Goal: Information Seeking & Learning: Learn about a topic

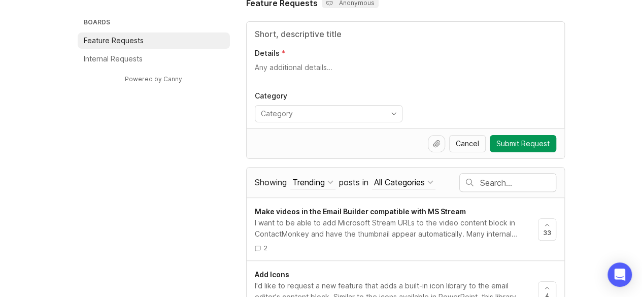
scroll to position [71, 0]
click at [502, 182] on input "text" at bounding box center [518, 182] width 76 height 11
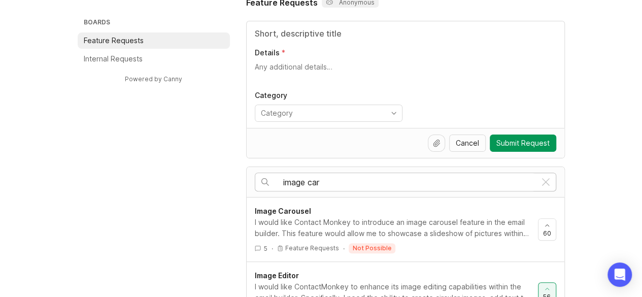
type input "image car"
click at [304, 210] on span "Image Carousel" at bounding box center [283, 211] width 56 height 9
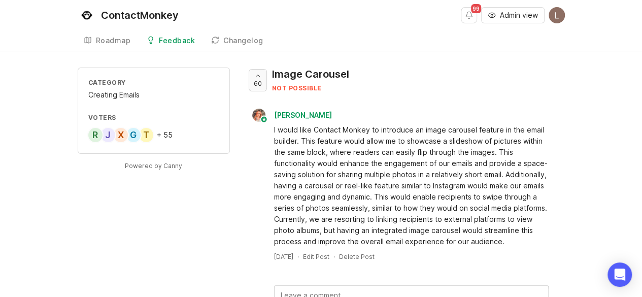
click at [256, 75] on icon at bounding box center [257, 75] width 7 height 7
click at [116, 42] on div "Roadmap" at bounding box center [113, 40] width 35 height 7
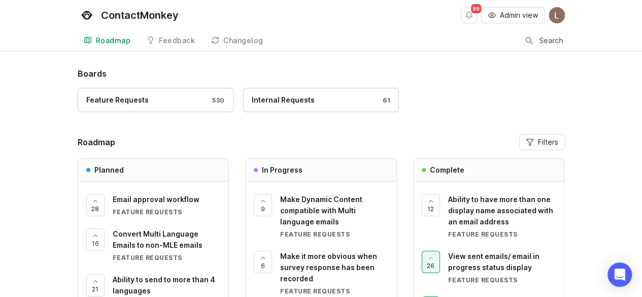
click at [171, 40] on div "Feedback" at bounding box center [177, 40] width 36 height 7
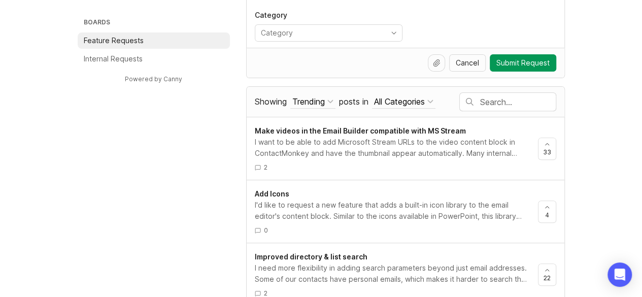
scroll to position [155, 0]
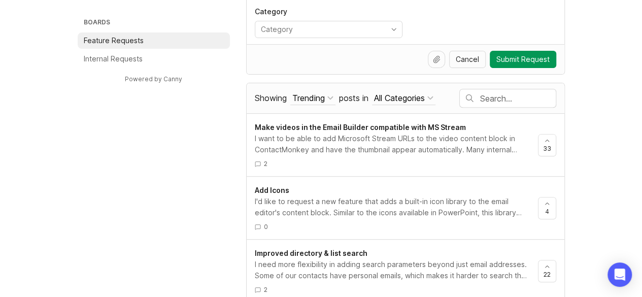
click at [497, 99] on input "text" at bounding box center [518, 98] width 76 height 11
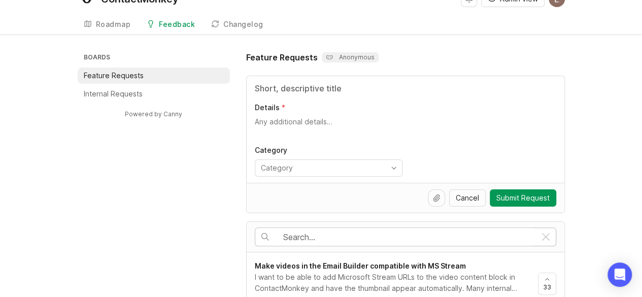
scroll to position [0, 0]
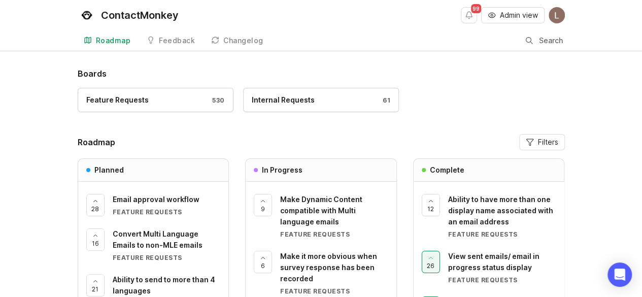
click at [179, 40] on div "Feedback" at bounding box center [177, 40] width 36 height 7
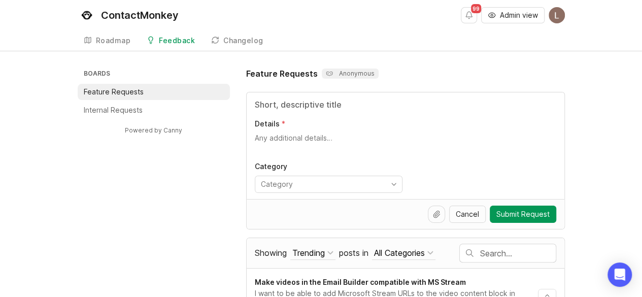
click at [502, 252] on input "text" at bounding box center [518, 253] width 76 height 11
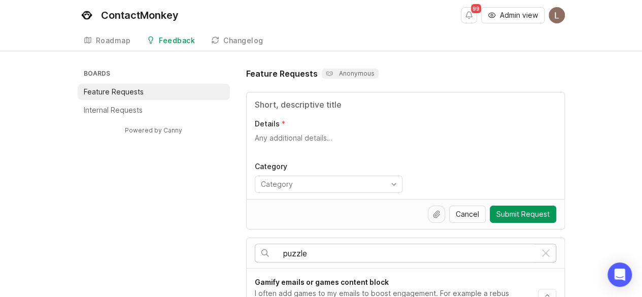
scroll to position [37, 0]
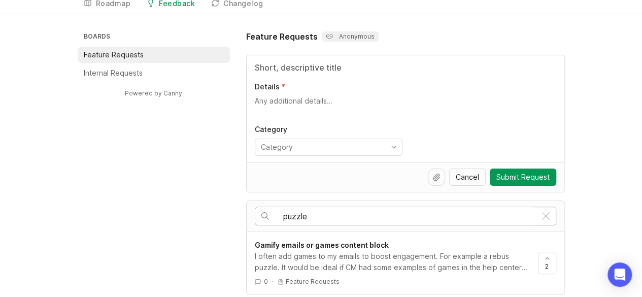
type input "puzzle"
click at [354, 245] on span "Gamify emails or games content block" at bounding box center [322, 245] width 134 height 9
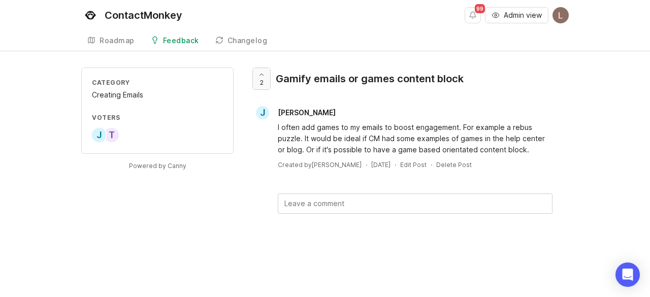
click at [262, 74] on icon at bounding box center [262, 75] width 4 height 2
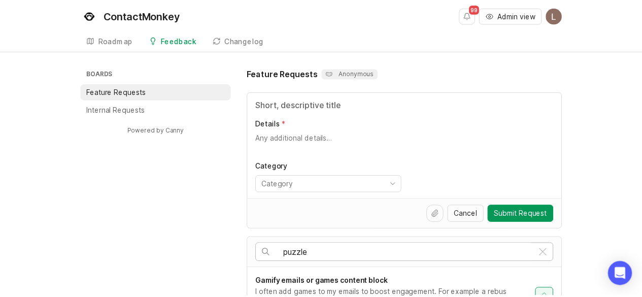
scroll to position [37, 0]
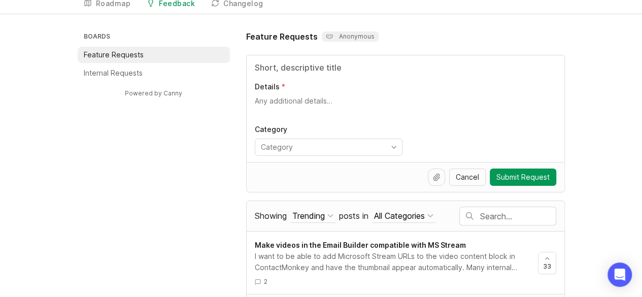
click at [497, 214] on input "text" at bounding box center [518, 216] width 76 height 11
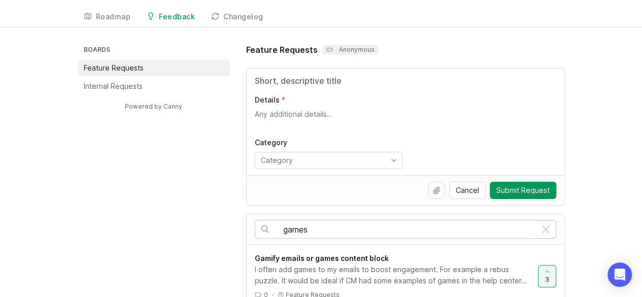
scroll to position [20, 0]
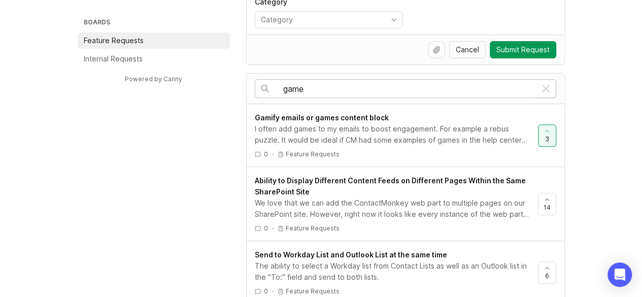
scroll to position [164, 0]
type input "g"
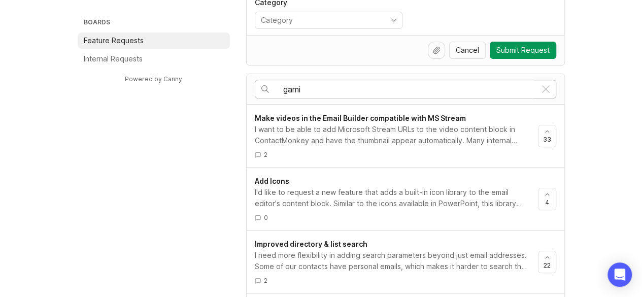
scroll to position [37, 0]
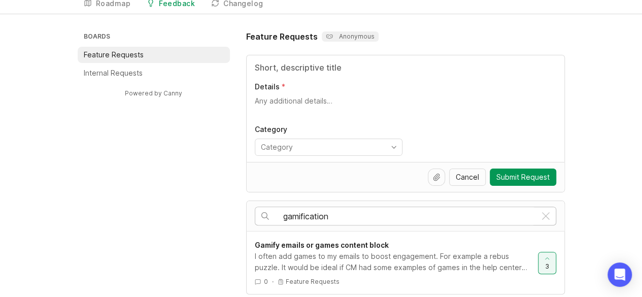
scroll to position [3, 0]
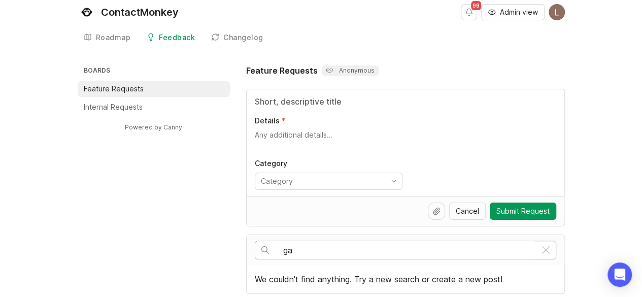
type input "g"
